Goal: Information Seeking & Learning: Learn about a topic

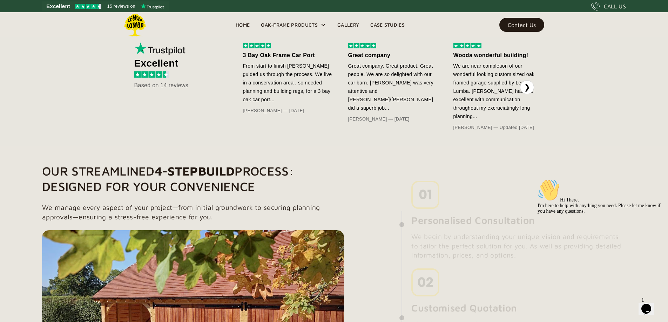
scroll to position [393, 0]
click at [350, 23] on link "Gallery" at bounding box center [348, 25] width 33 height 11
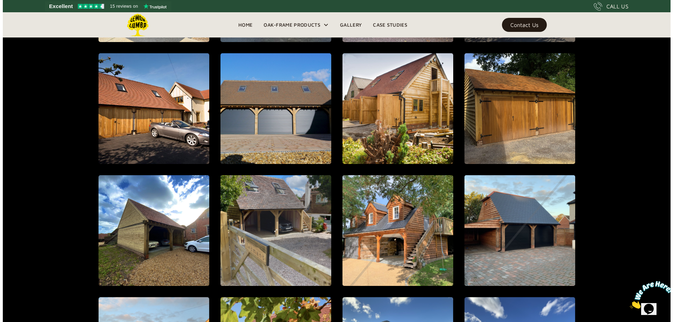
scroll to position [565, 0]
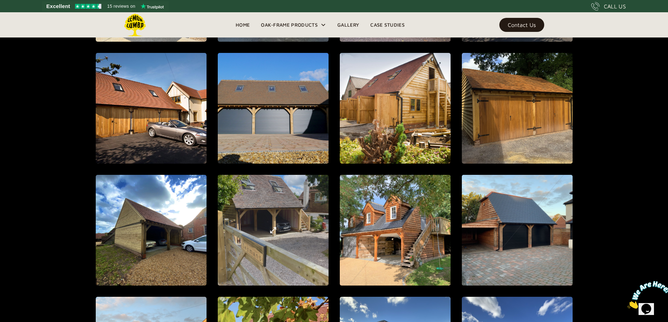
click at [279, 218] on div "open lightbox" at bounding box center [273, 230] width 288 height 317
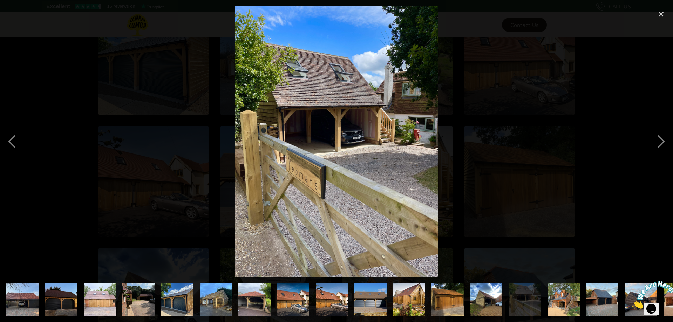
scroll to position [491, 0]
click at [659, 144] on div "next image" at bounding box center [661, 141] width 24 height 271
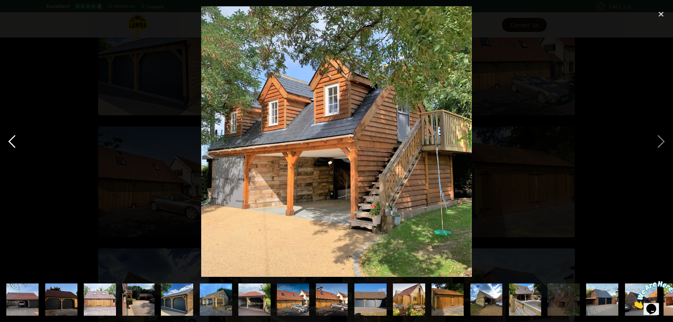
click at [13, 144] on div "previous image" at bounding box center [12, 141] width 24 height 271
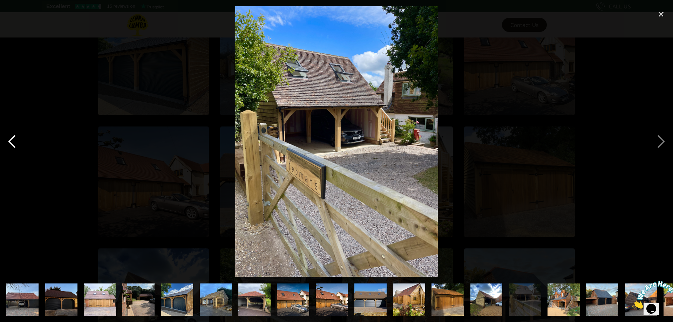
click at [13, 144] on div "previous image" at bounding box center [12, 141] width 24 height 271
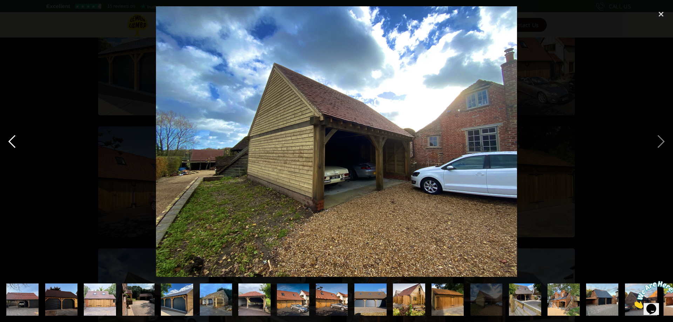
click at [13, 144] on div "previous image" at bounding box center [12, 141] width 24 height 271
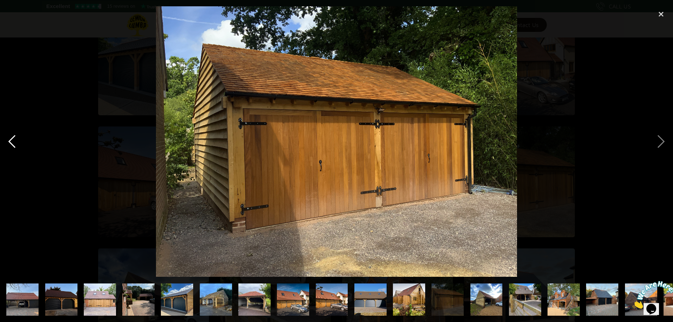
click at [13, 144] on div "previous image" at bounding box center [12, 141] width 24 height 271
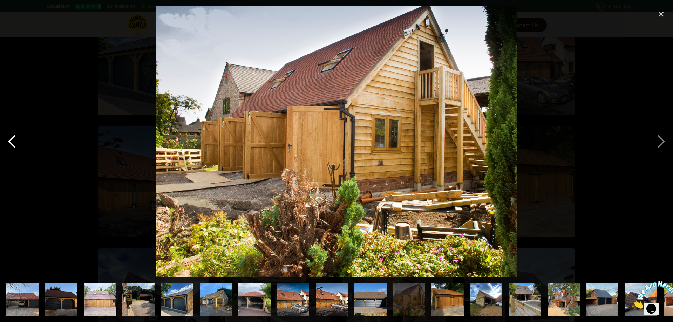
click at [13, 144] on div "previous image" at bounding box center [12, 141] width 24 height 271
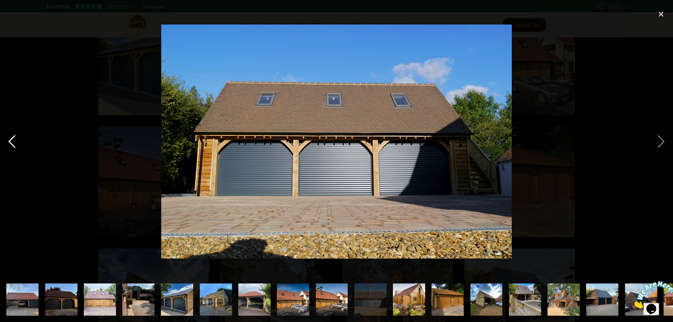
click at [13, 144] on div "previous image" at bounding box center [12, 141] width 24 height 271
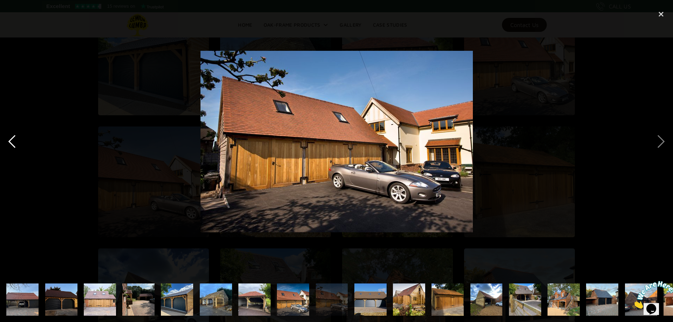
click at [13, 144] on div "previous image" at bounding box center [12, 141] width 24 height 271
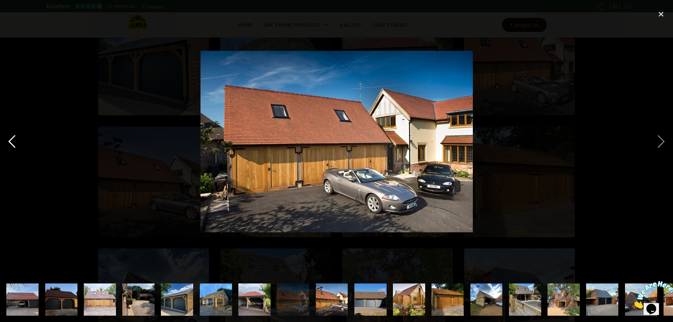
click at [13, 144] on div "previous image" at bounding box center [12, 141] width 24 height 271
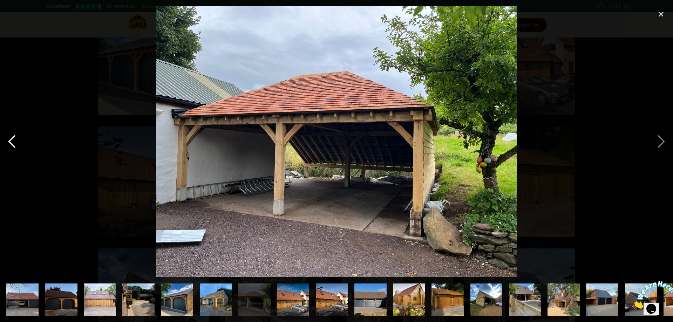
click at [13, 144] on div "previous image" at bounding box center [12, 141] width 24 height 271
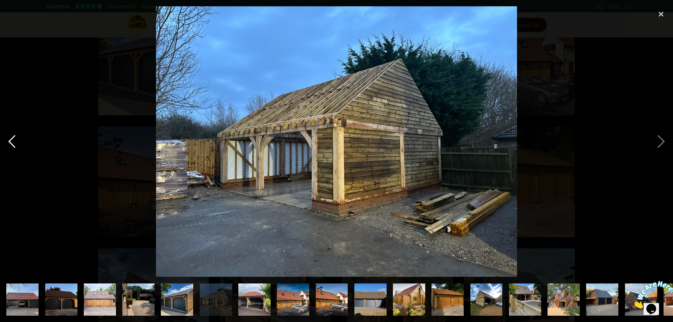
click at [13, 143] on div "previous image" at bounding box center [12, 141] width 24 height 271
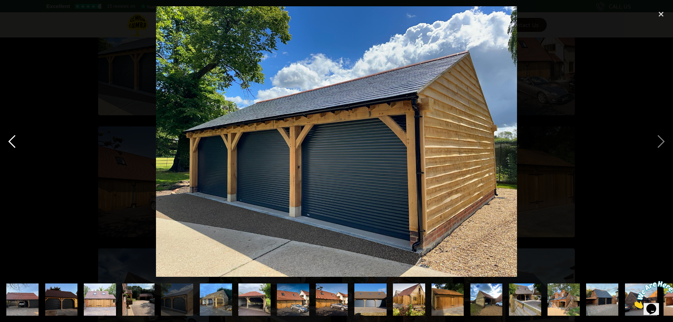
click at [14, 143] on div "previous image" at bounding box center [12, 141] width 24 height 271
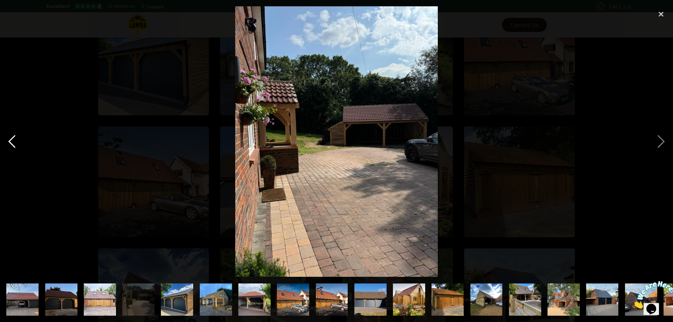
click at [14, 143] on div "previous image" at bounding box center [12, 141] width 24 height 271
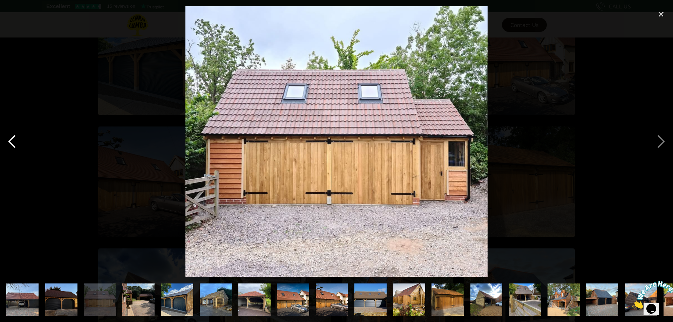
click at [14, 143] on div "previous image" at bounding box center [12, 141] width 24 height 271
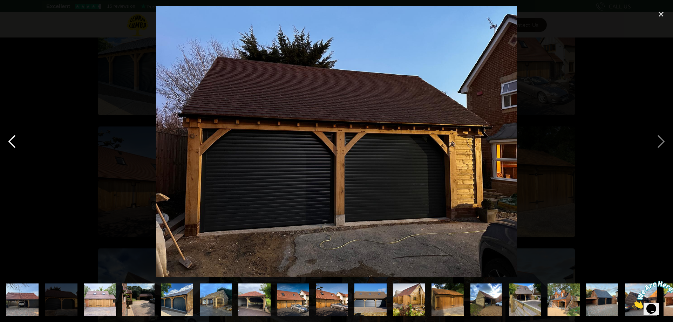
click at [14, 143] on div "previous image" at bounding box center [12, 141] width 24 height 271
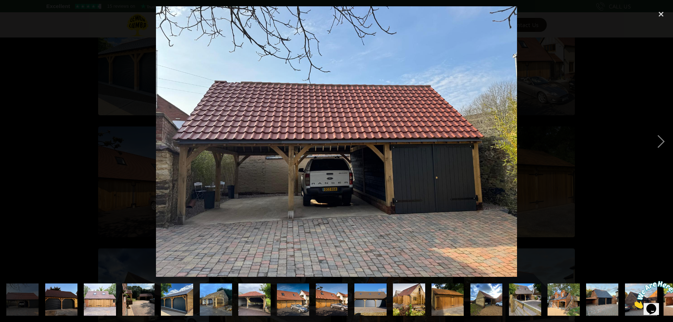
click at [14, 143] on div "previous image" at bounding box center [12, 141] width 24 height 271
click at [665, 13] on div "close lightbox" at bounding box center [661, 13] width 24 height 15
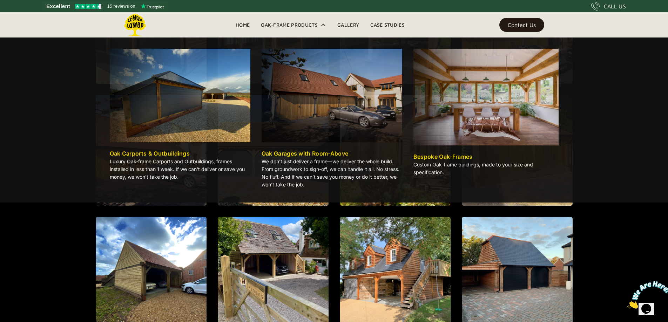
scroll to position [522, 0]
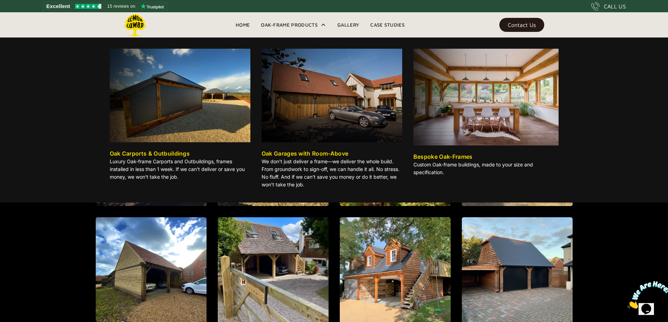
click at [454, 88] on img at bounding box center [485, 97] width 145 height 97
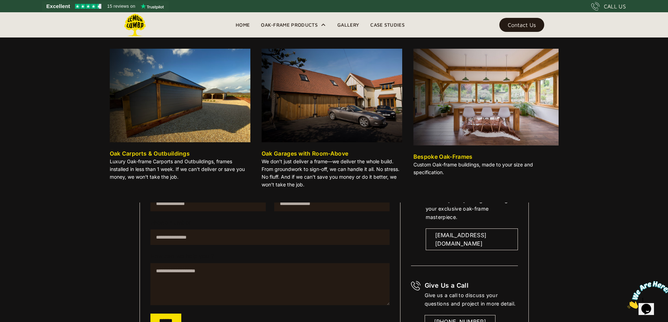
click at [484, 102] on img at bounding box center [485, 97] width 145 height 97
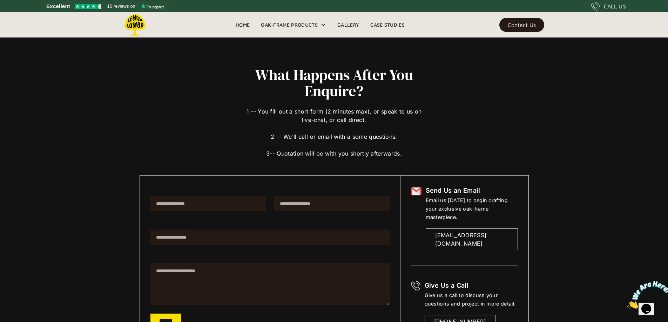
click at [382, 24] on link "Case Studies" at bounding box center [388, 25] width 46 height 11
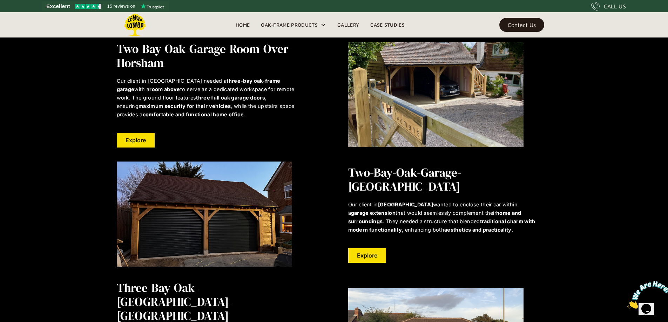
scroll to position [908, 0]
click at [367, 249] on link "Explore" at bounding box center [367, 255] width 38 height 15
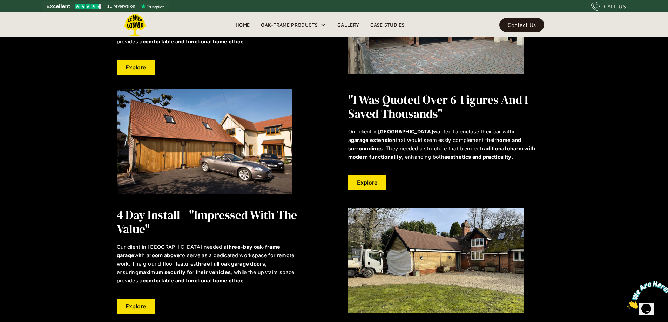
scroll to position [1473, 0]
